Goal: Task Accomplishment & Management: Use online tool/utility

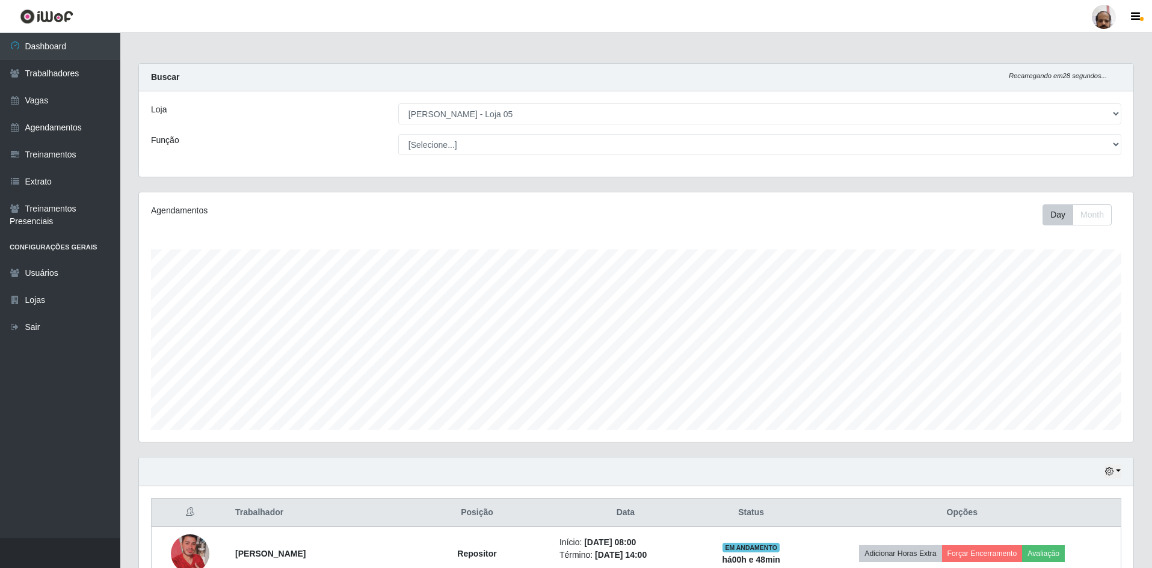
select select "252"
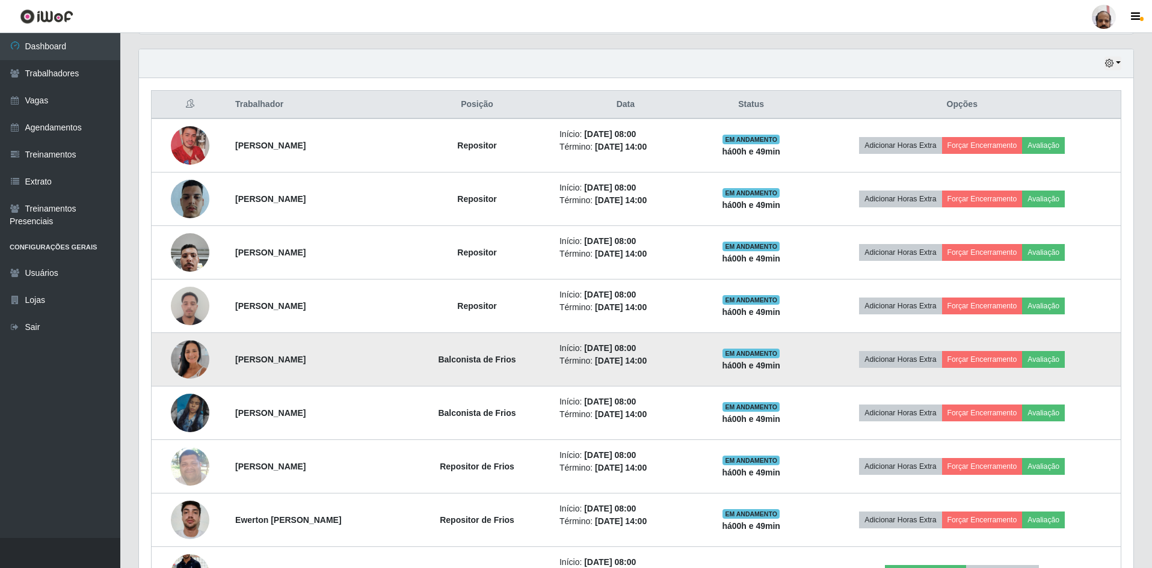
scroll to position [199, 0]
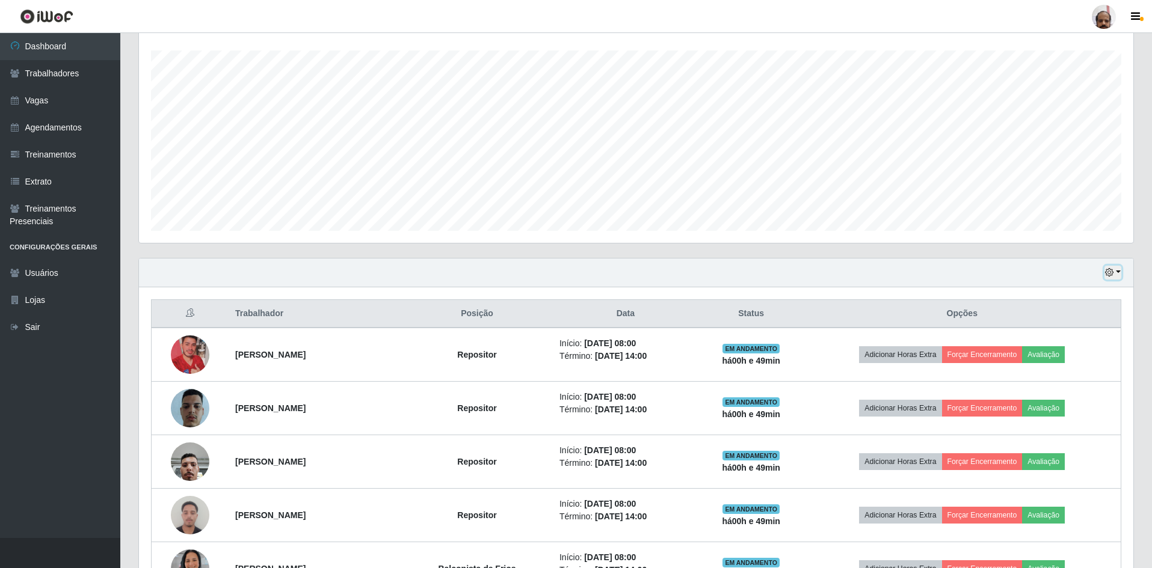
click at [1112, 272] on icon "button" at bounding box center [1109, 272] width 8 height 8
click at [1042, 341] on button "3 dias" at bounding box center [1073, 344] width 95 height 25
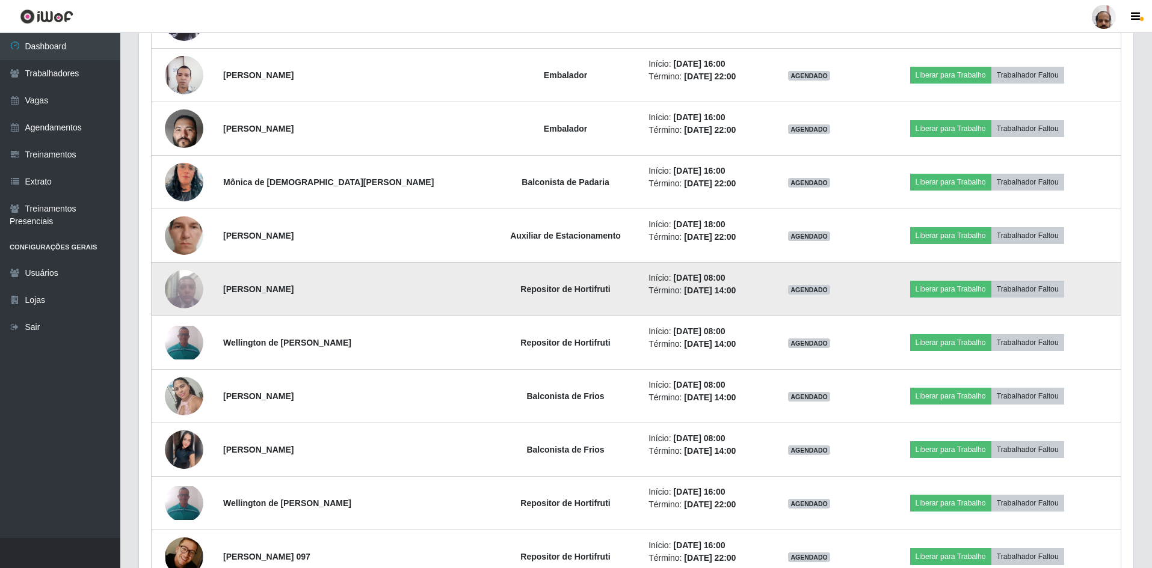
scroll to position [5183, 0]
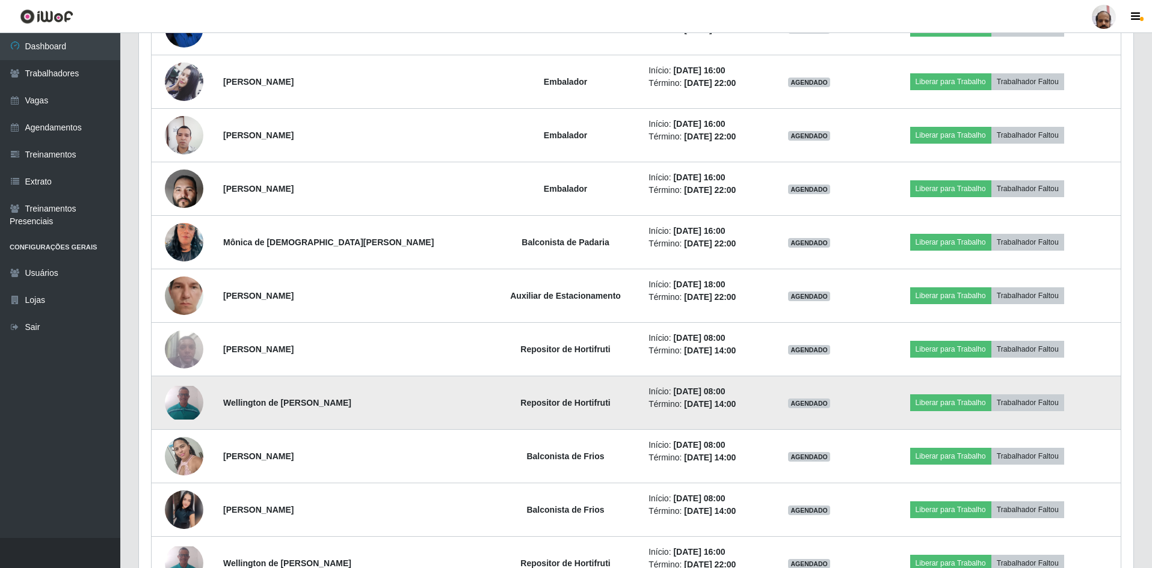
click at [511, 411] on td "Repositor de Hortifruti" at bounding box center [566, 404] width 152 height 54
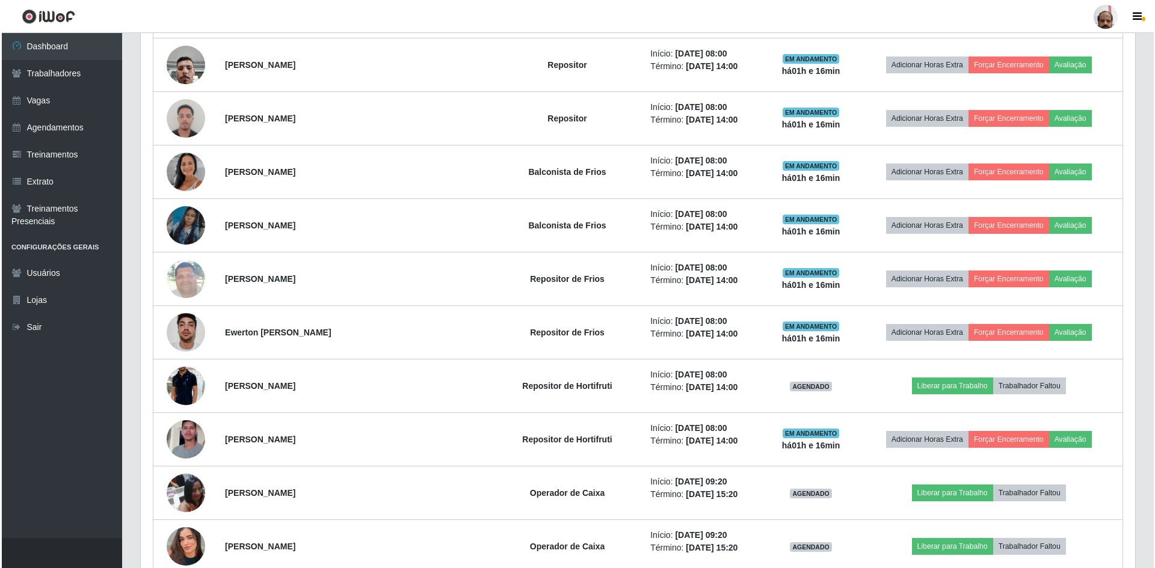
scroll to position [601, 0]
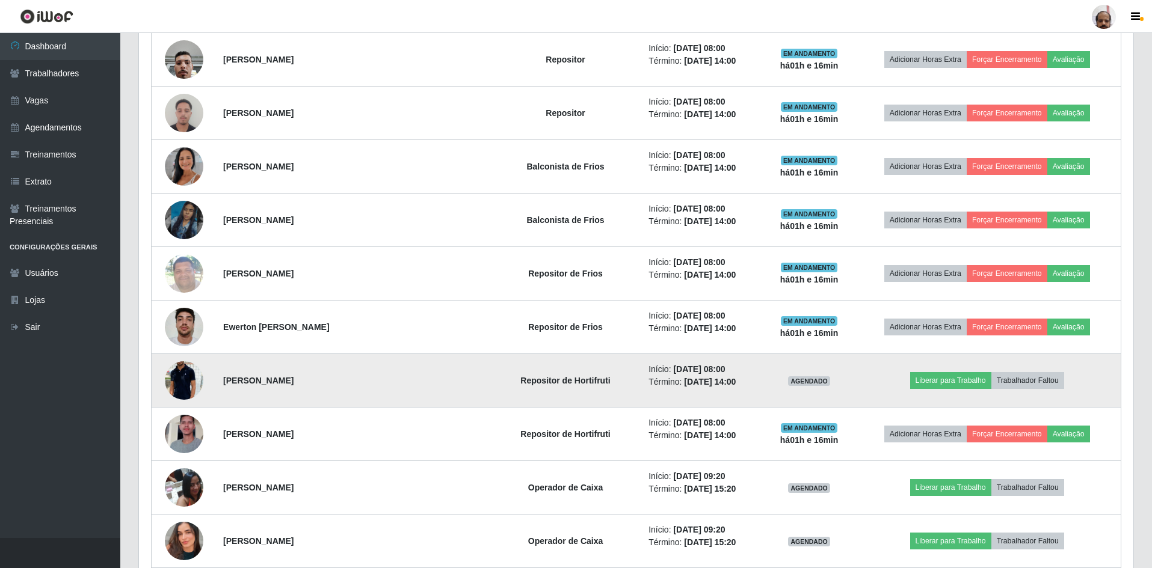
click at [180, 379] on img at bounding box center [184, 381] width 38 height 82
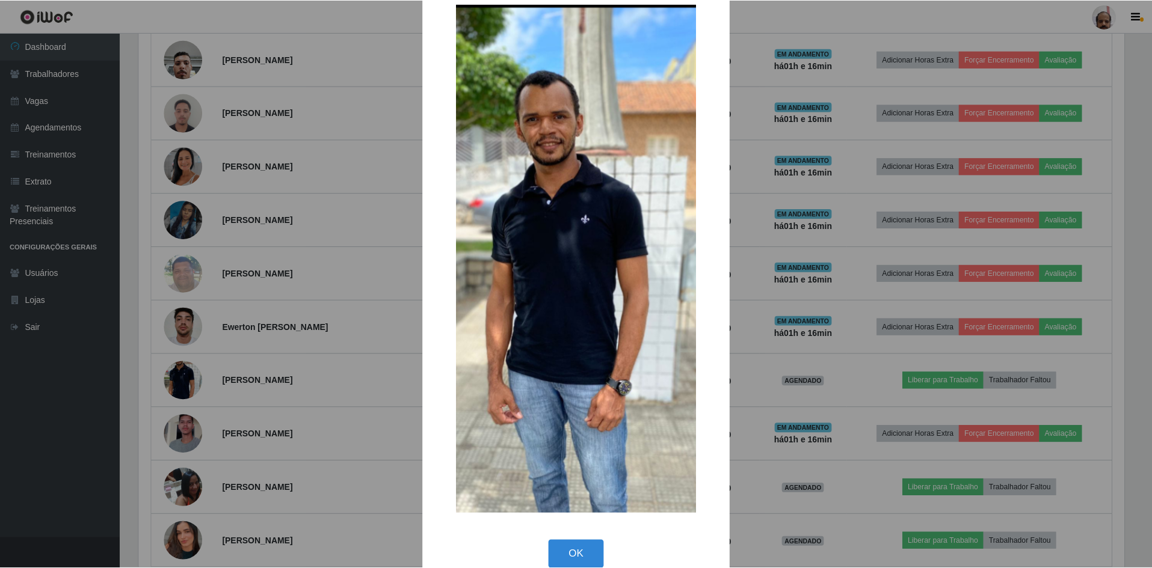
scroll to position [46, 0]
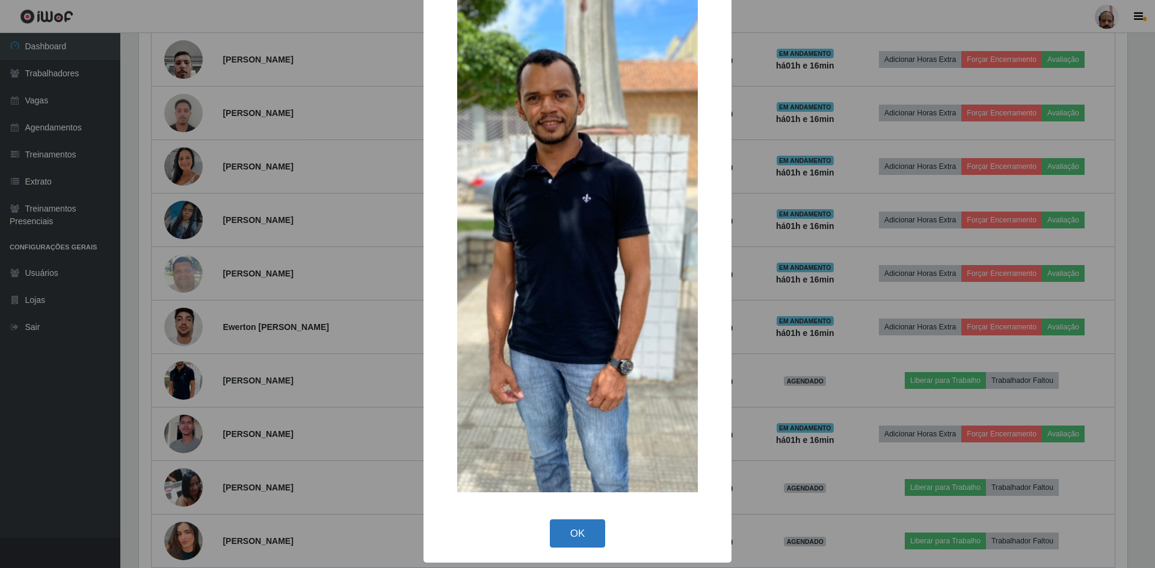
click at [584, 532] on button "OK" at bounding box center [578, 534] width 56 height 28
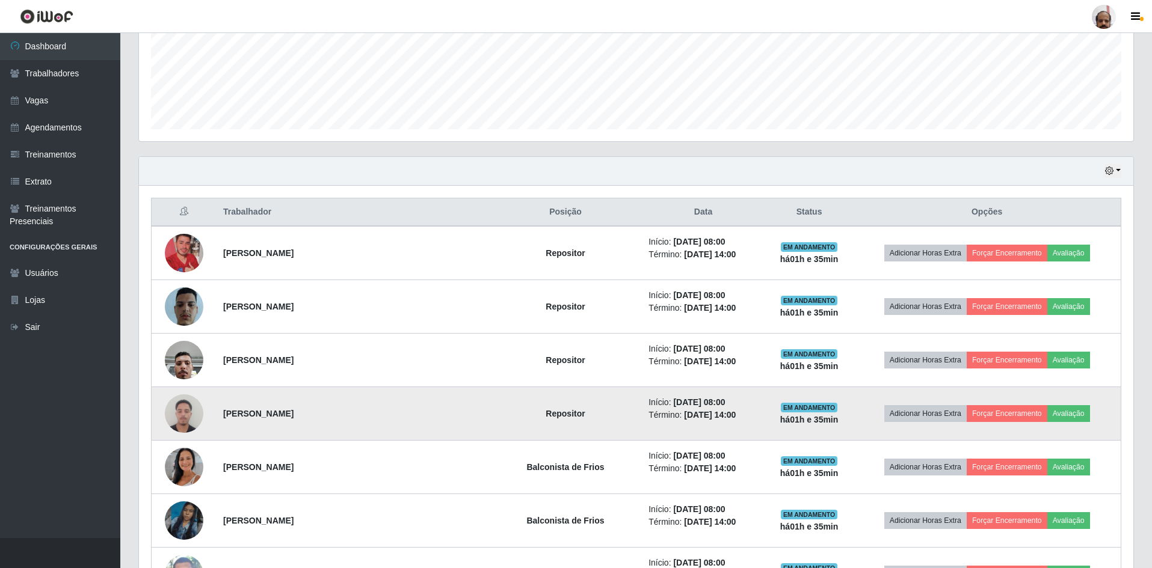
scroll to position [120, 0]
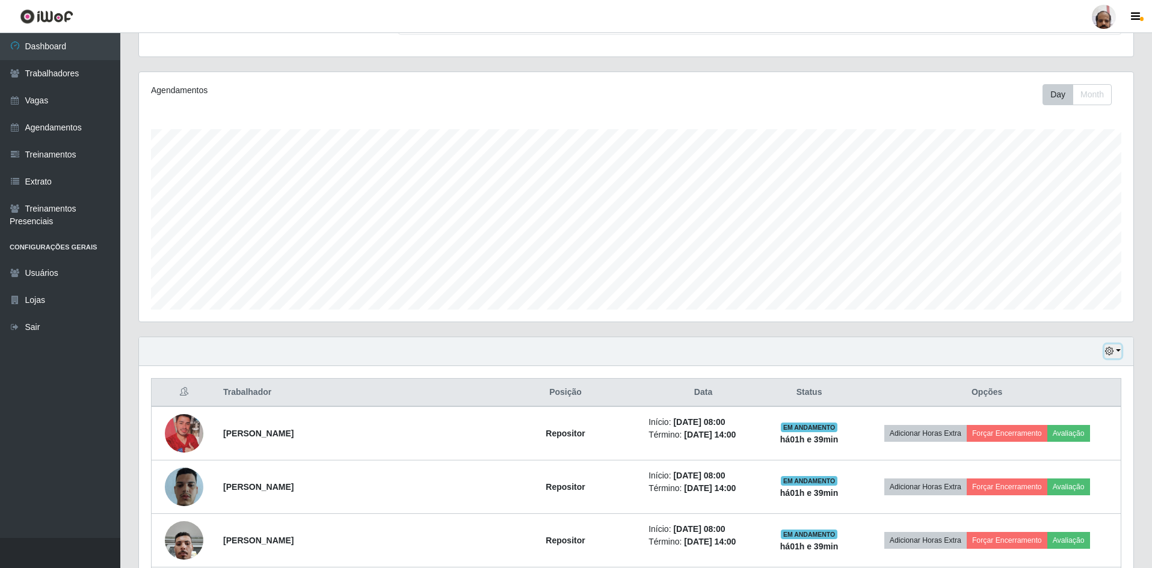
click at [1120, 349] on button "button" at bounding box center [1112, 352] width 17 height 14
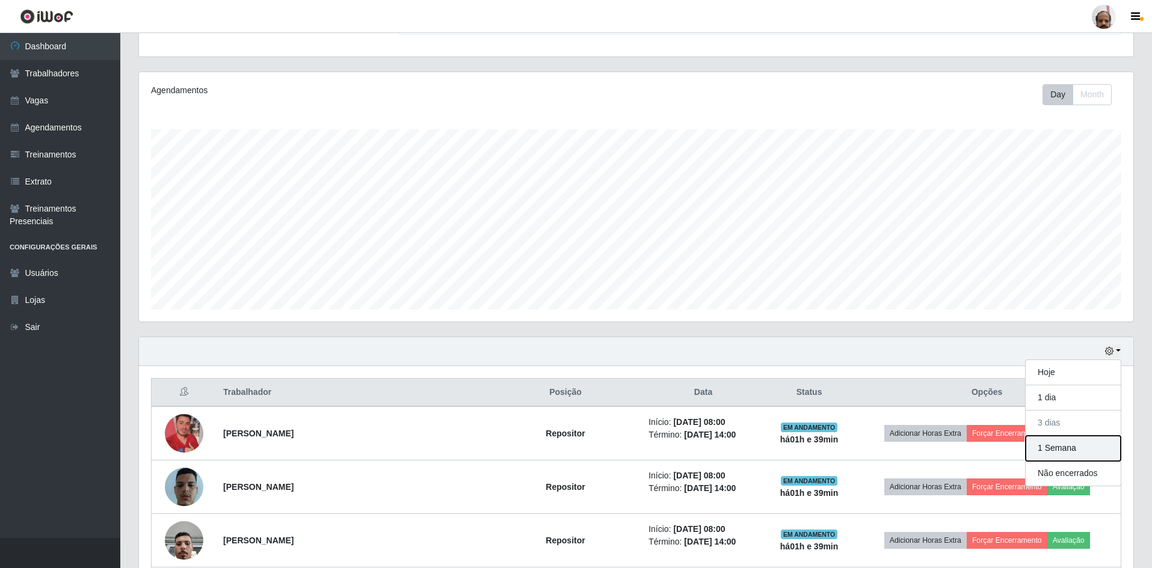
click at [1051, 449] on button "1 Semana" at bounding box center [1073, 448] width 95 height 25
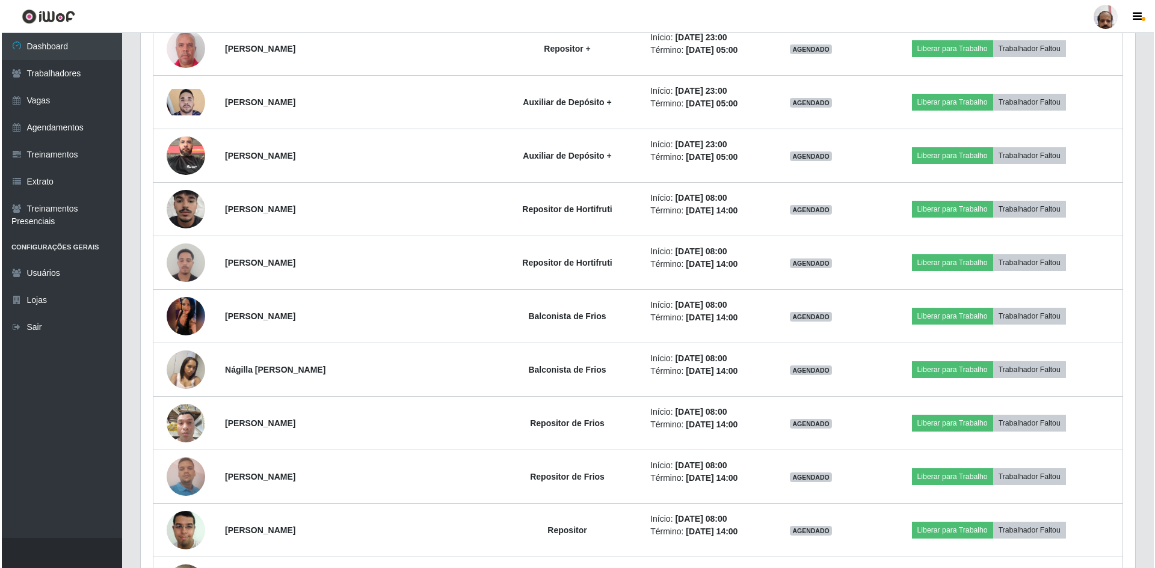
scroll to position [2286, 0]
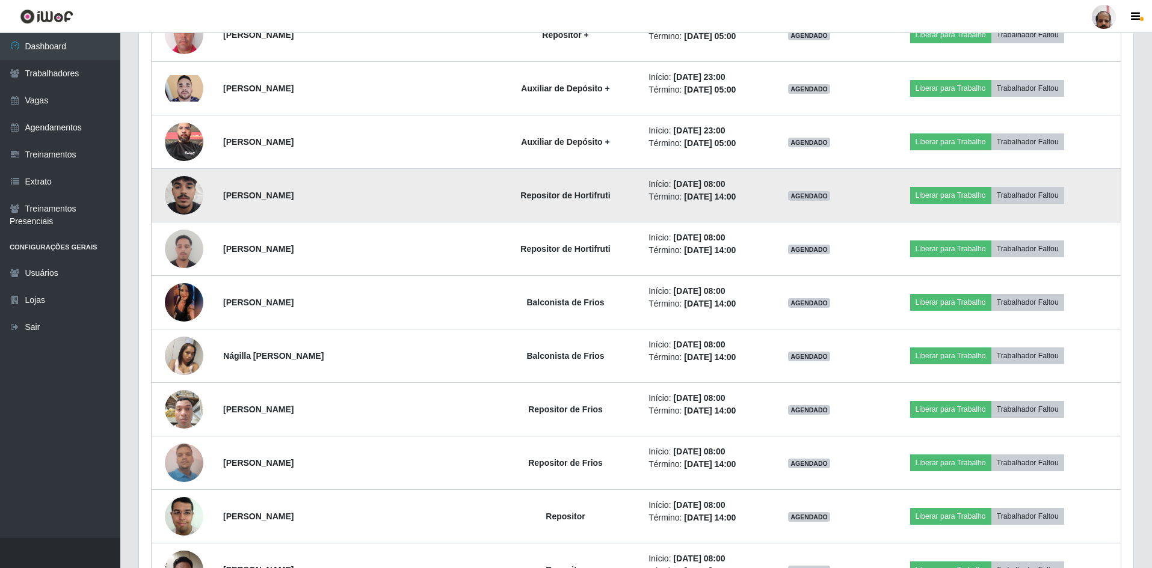
click at [183, 191] on img at bounding box center [184, 195] width 38 height 69
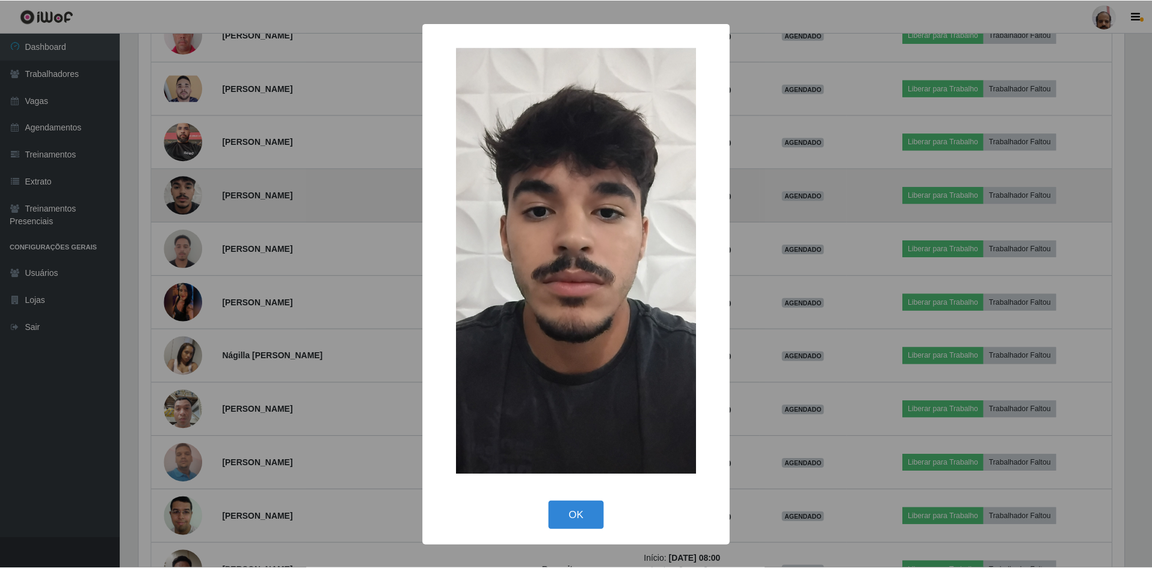
scroll to position [250, 988]
click at [183, 191] on div "× OK Cancel" at bounding box center [577, 284] width 1155 height 568
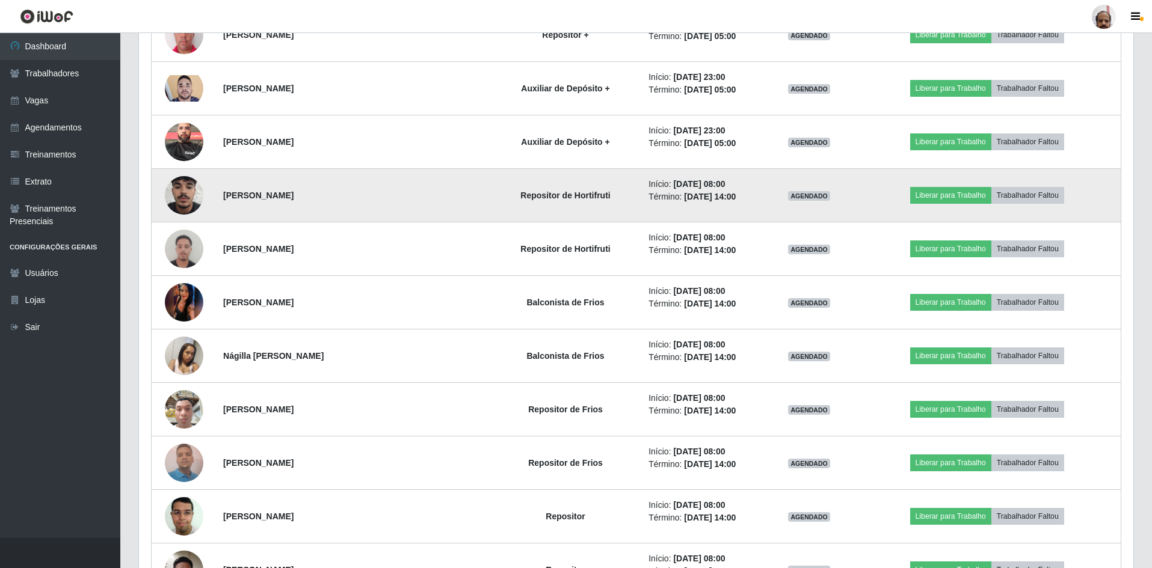
scroll to position [250, 994]
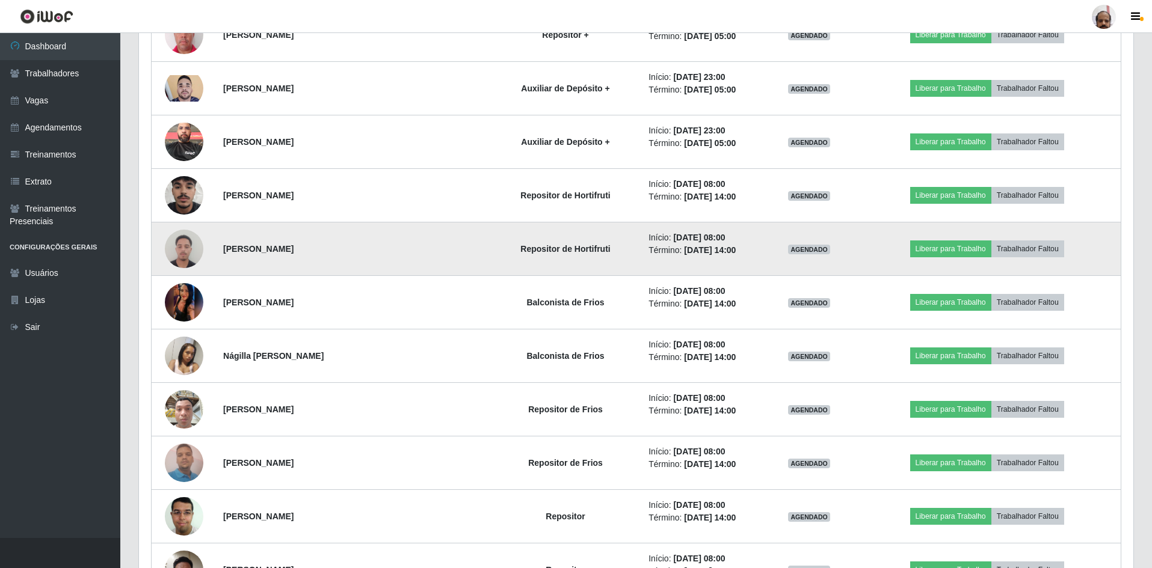
click at [193, 238] on img at bounding box center [184, 248] width 38 height 51
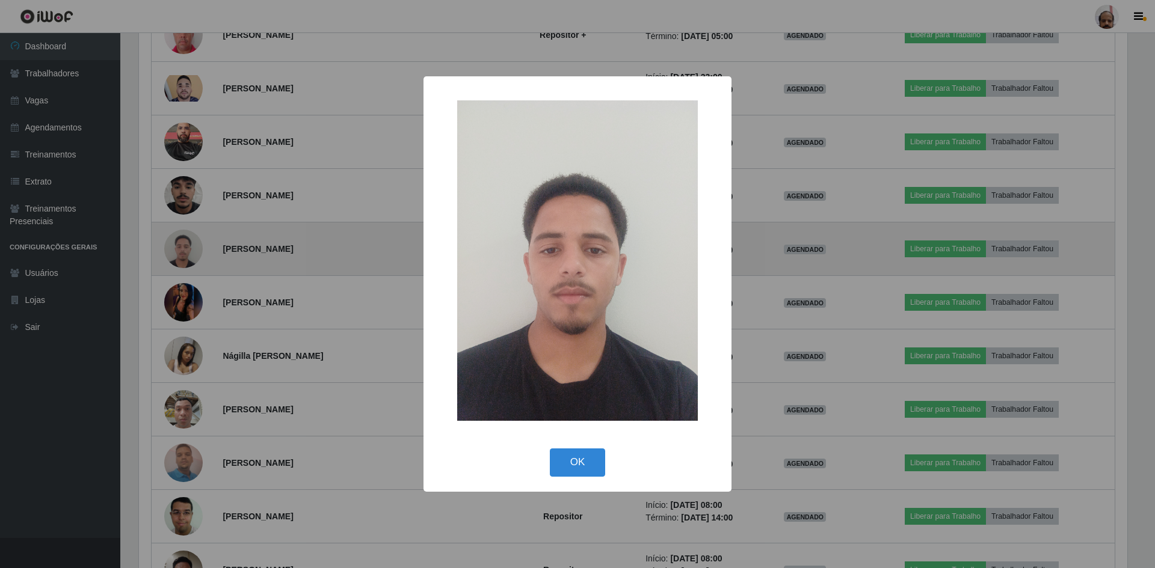
click at [193, 238] on div "× OK Cancel" at bounding box center [577, 284] width 1155 height 568
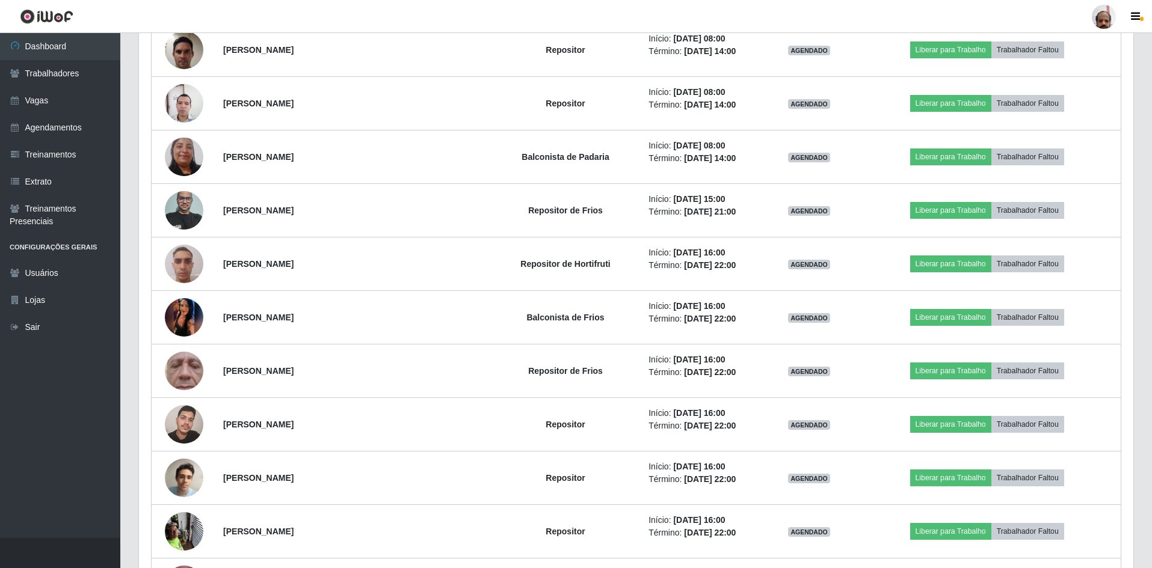
scroll to position [2827, 0]
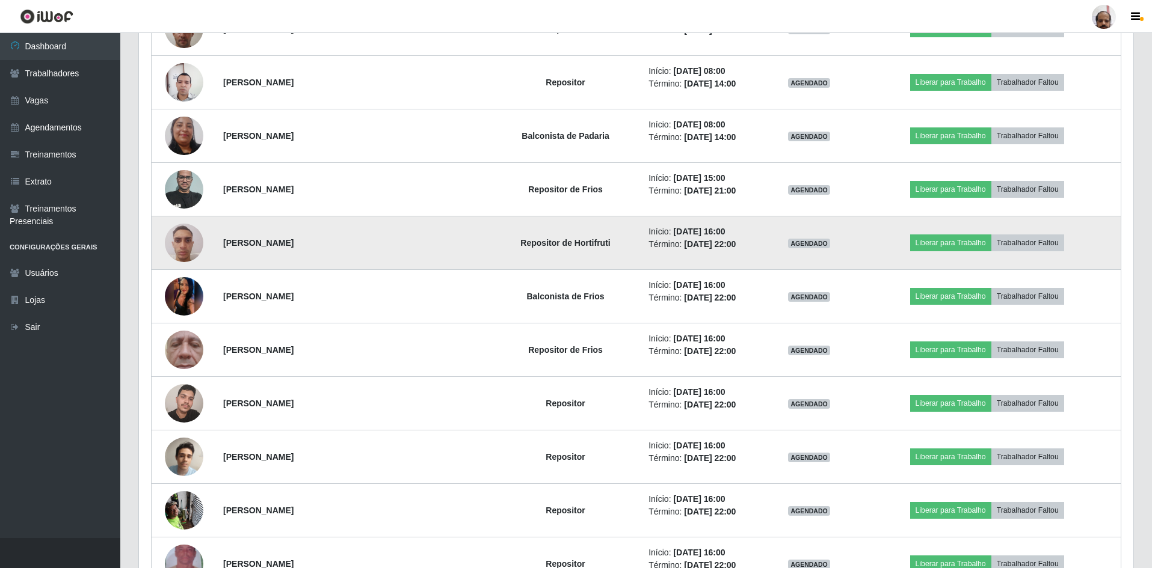
click at [193, 245] on img at bounding box center [184, 242] width 38 height 51
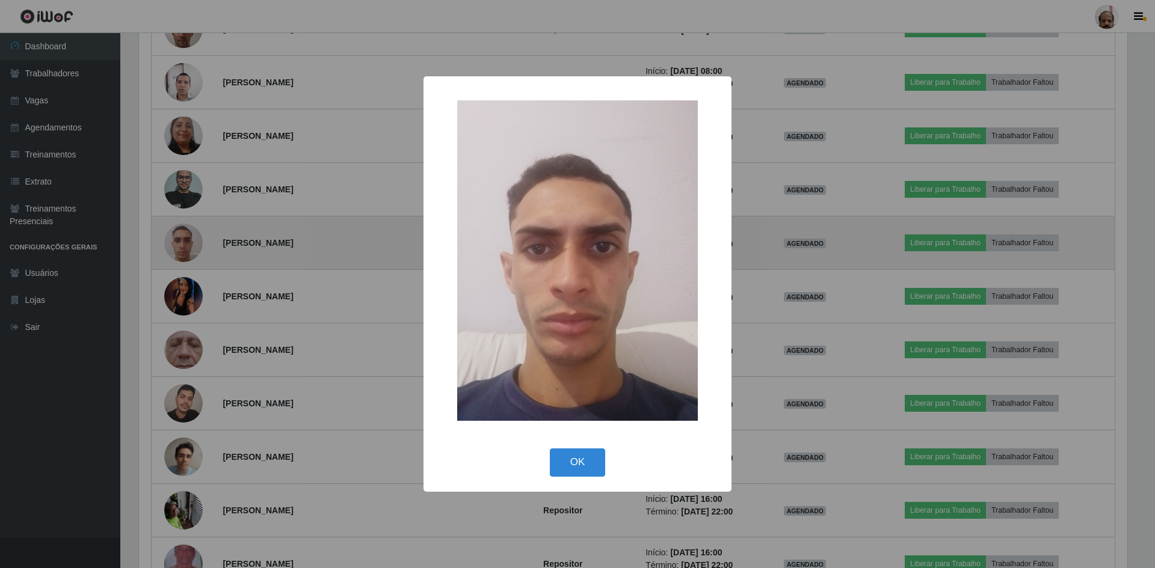
click at [193, 245] on div "× OK Cancel" at bounding box center [577, 284] width 1155 height 568
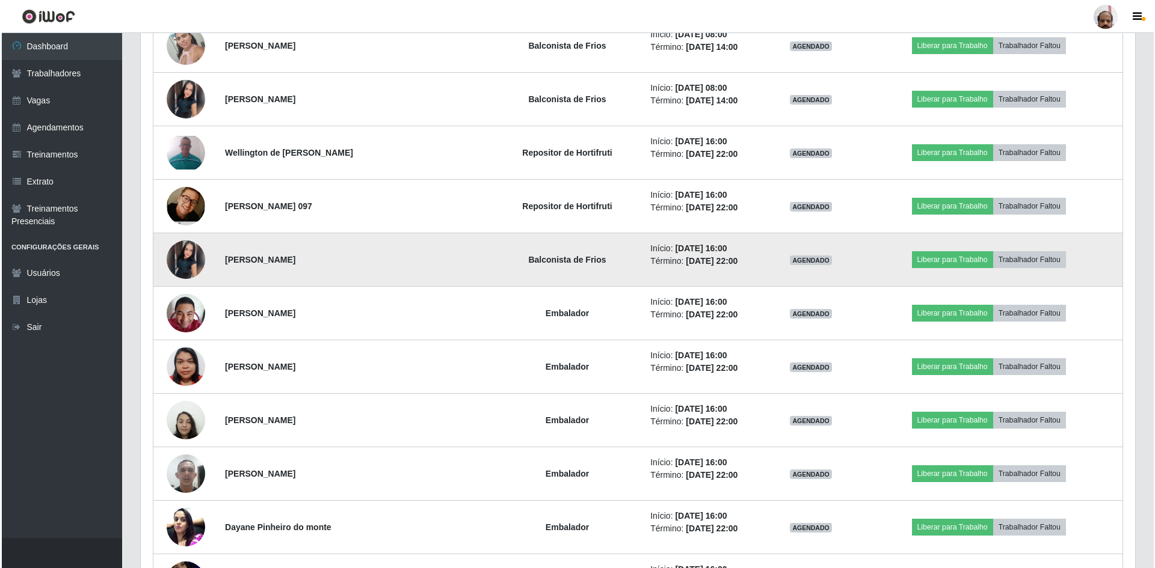
scroll to position [5534, 0]
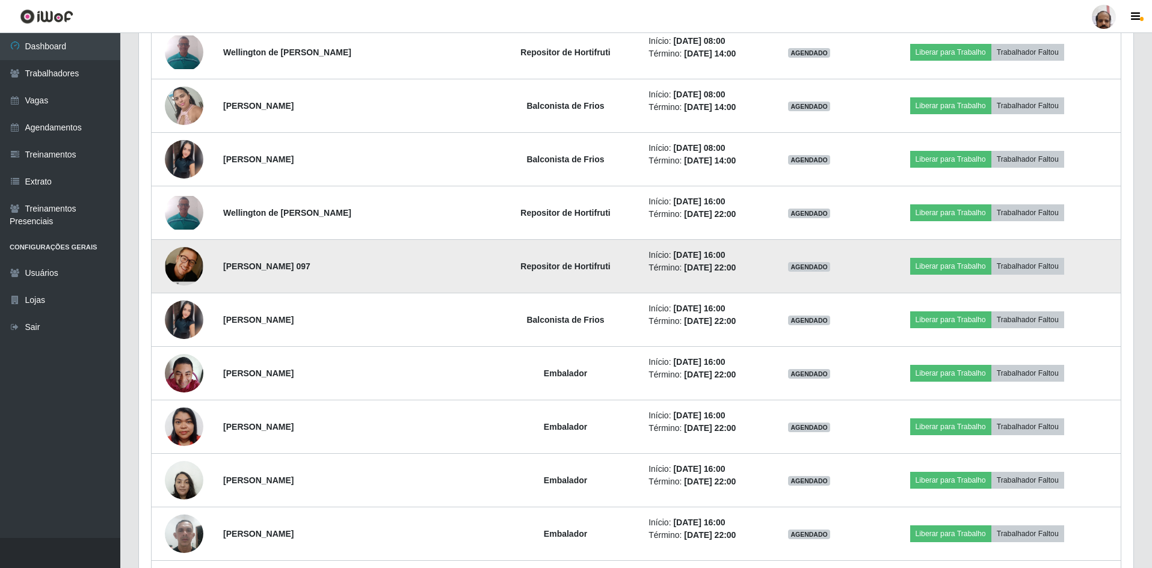
click at [180, 271] on img at bounding box center [184, 266] width 38 height 58
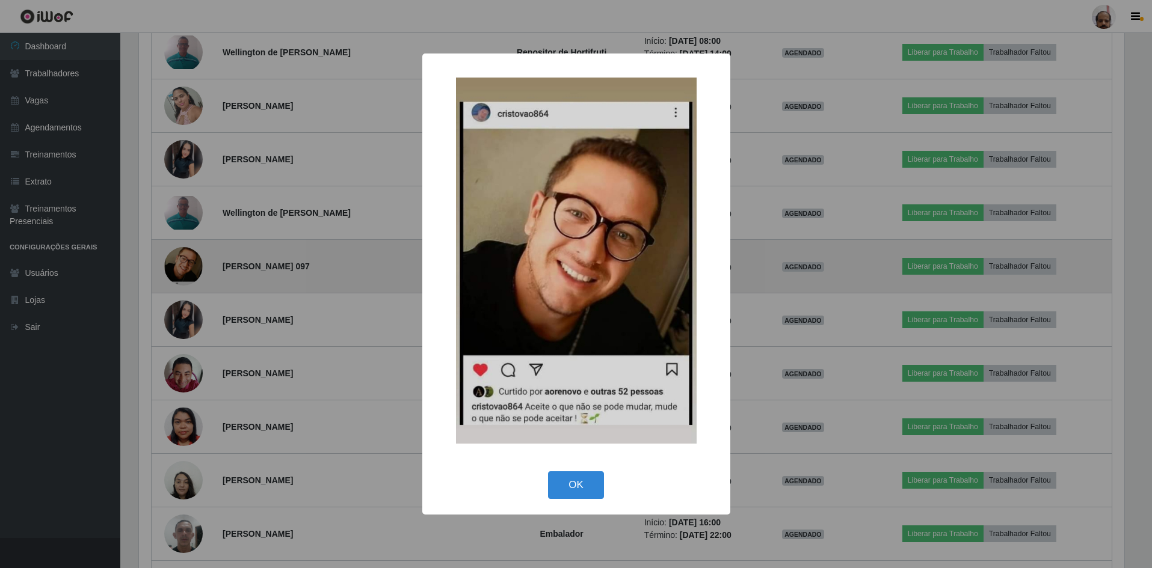
scroll to position [250, 988]
click at [180, 271] on div "× OK Cancel" at bounding box center [577, 284] width 1155 height 568
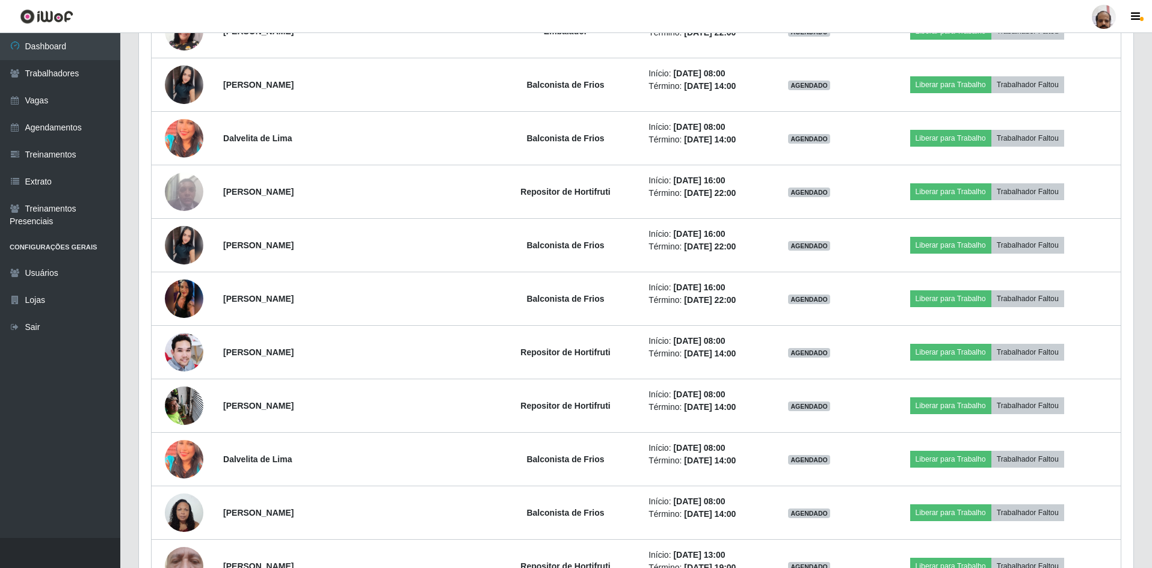
scroll to position [6376, 0]
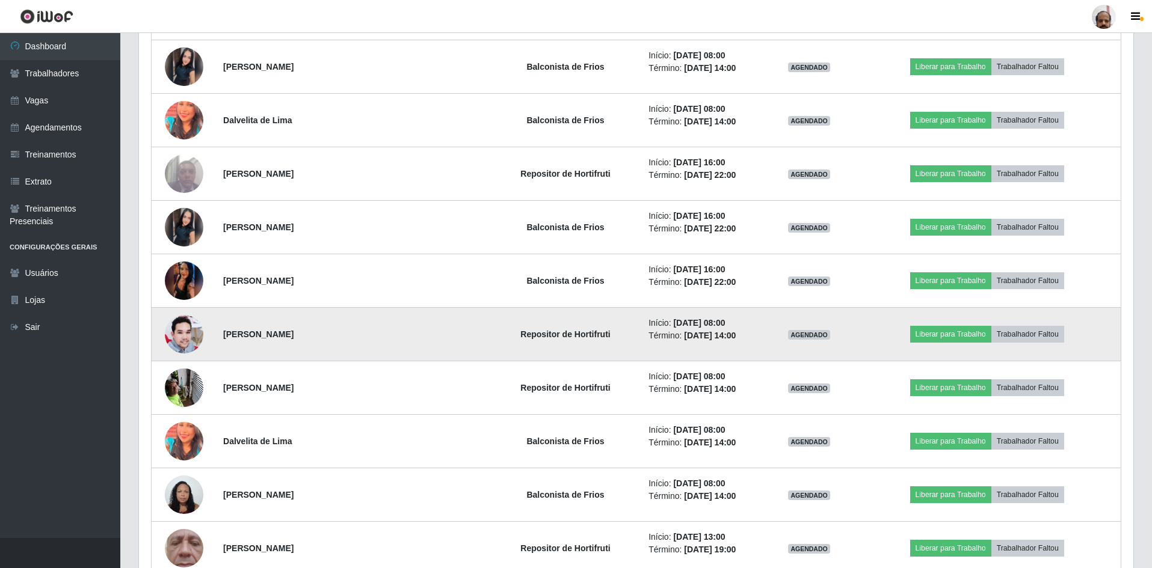
click at [426, 337] on td "[PERSON_NAME]" at bounding box center [353, 335] width 274 height 54
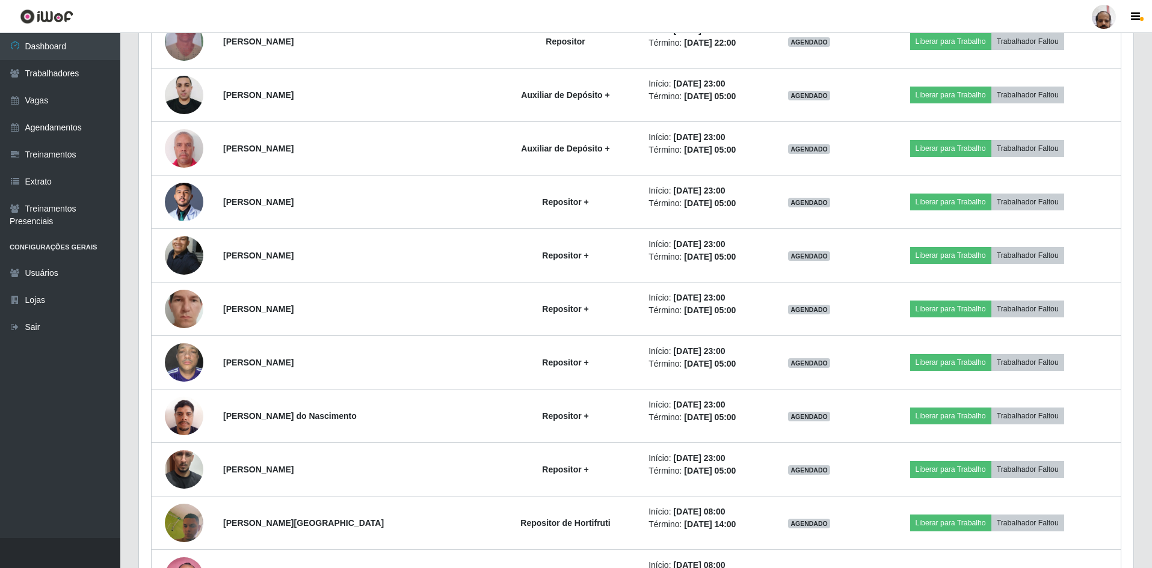
scroll to position [3299, 0]
